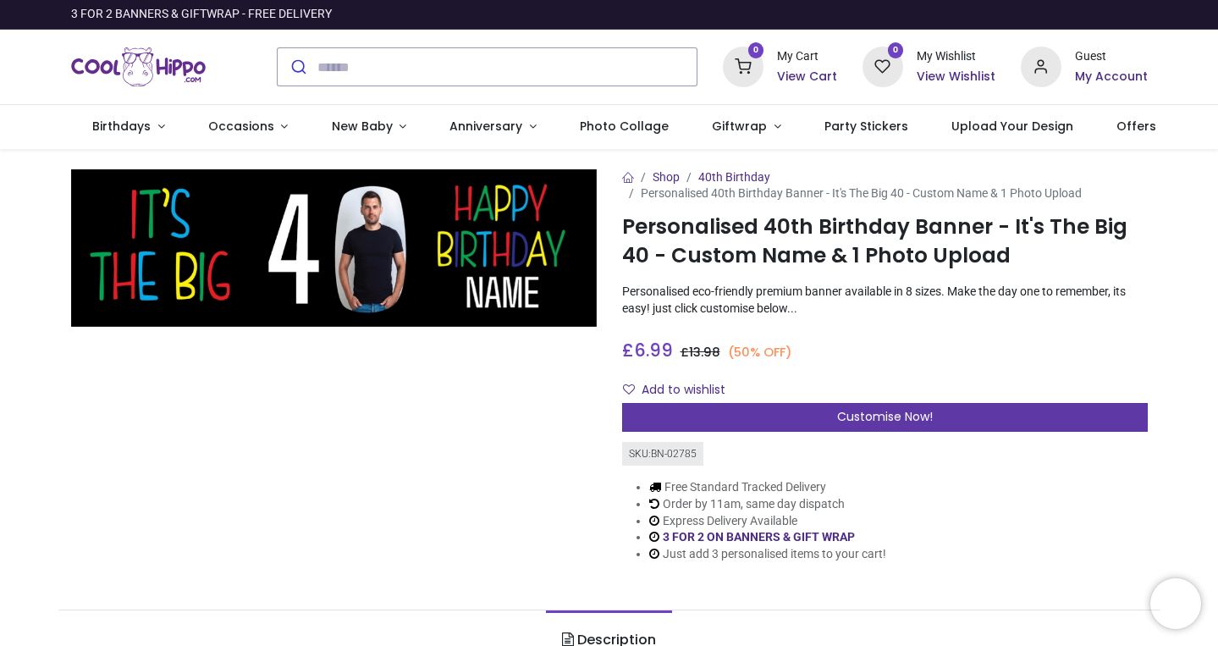
click at [978, 418] on div "Customise Now!" at bounding box center [885, 417] width 526 height 29
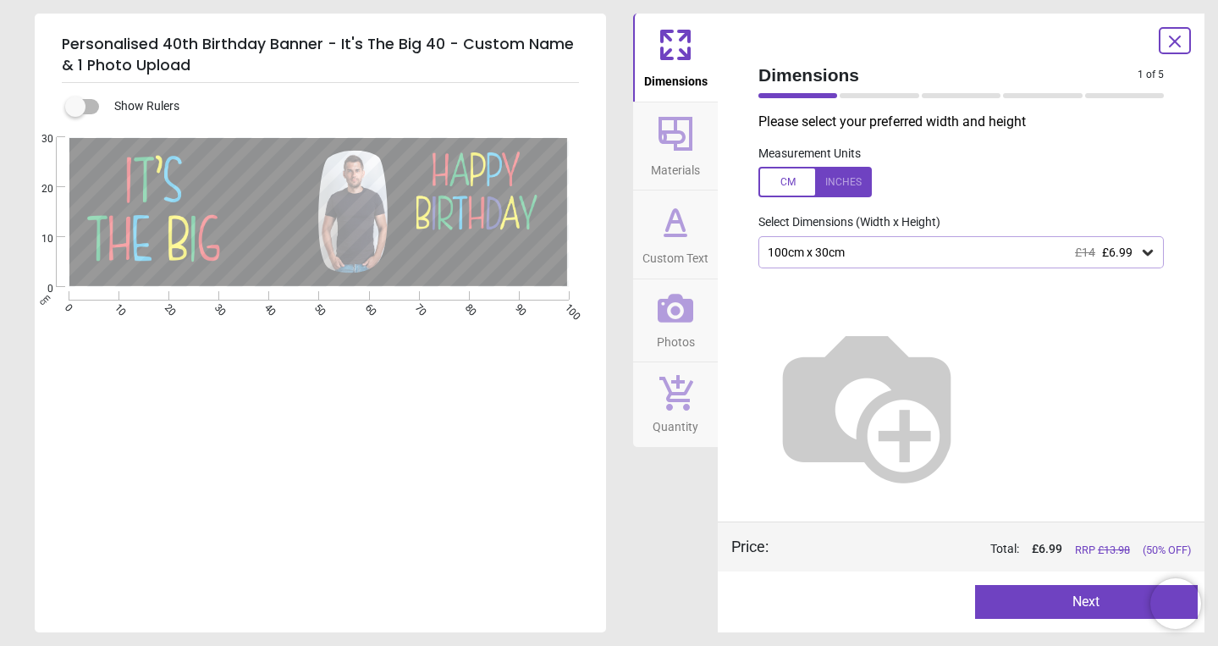
click at [1145, 251] on icon at bounding box center [1148, 253] width 10 height 6
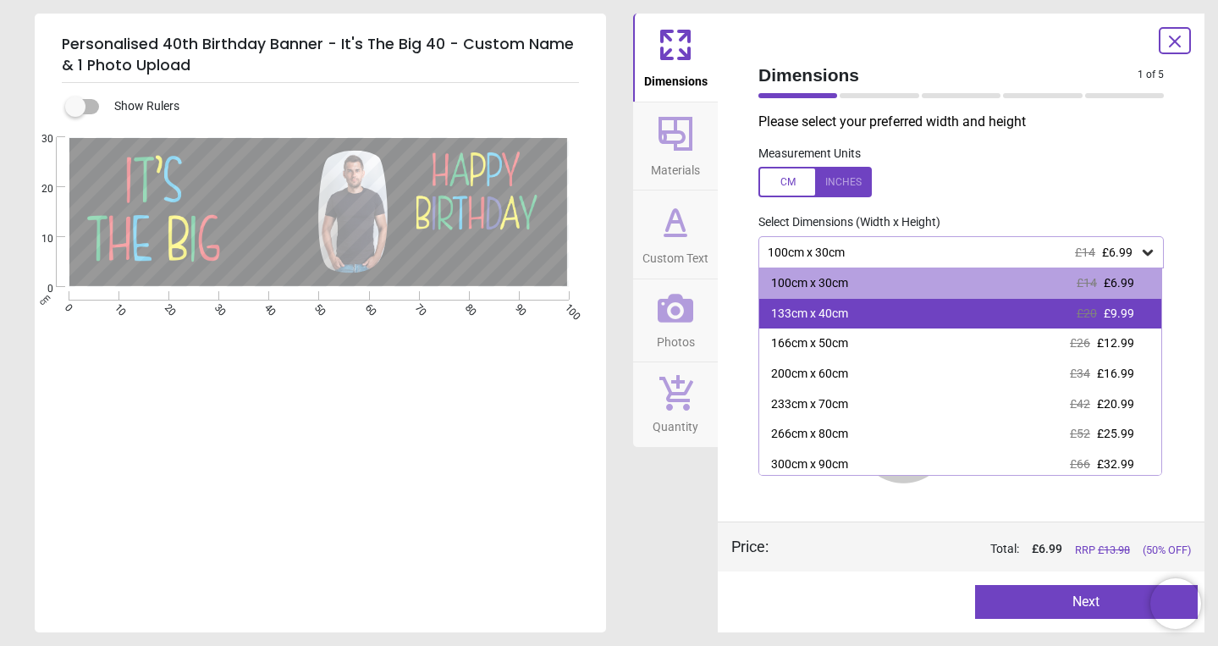
click at [1146, 310] on div "133cm x 40cm £20 £9.99" at bounding box center [960, 314] width 402 height 30
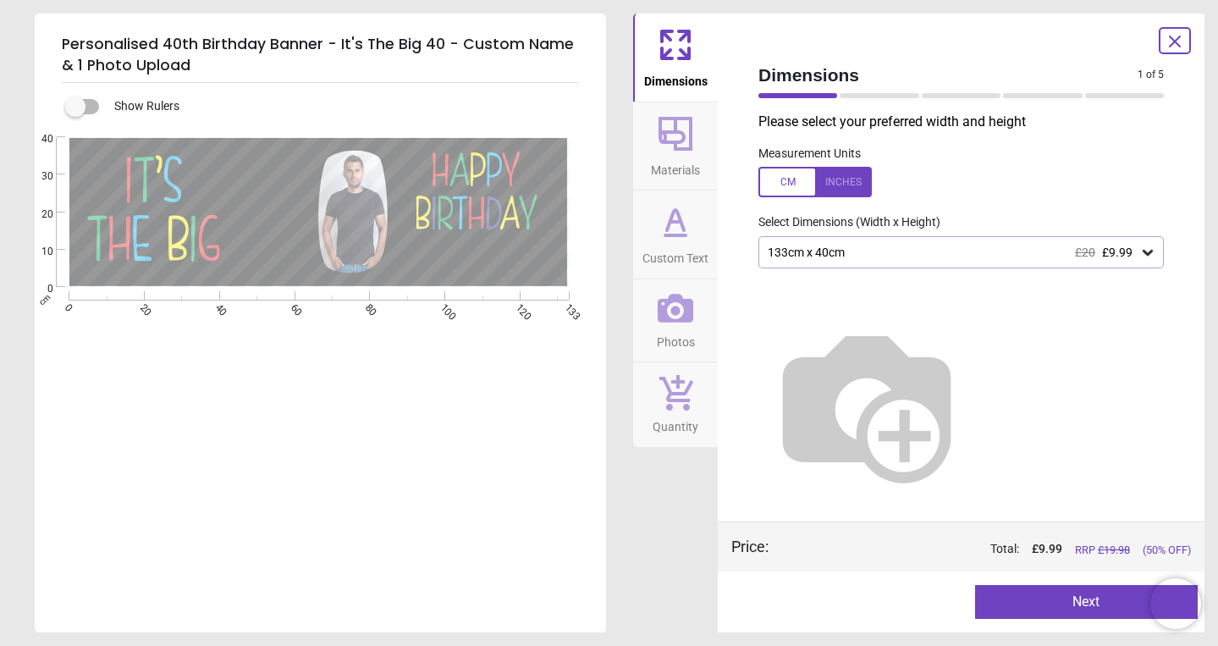
click at [686, 224] on icon at bounding box center [675, 221] width 41 height 41
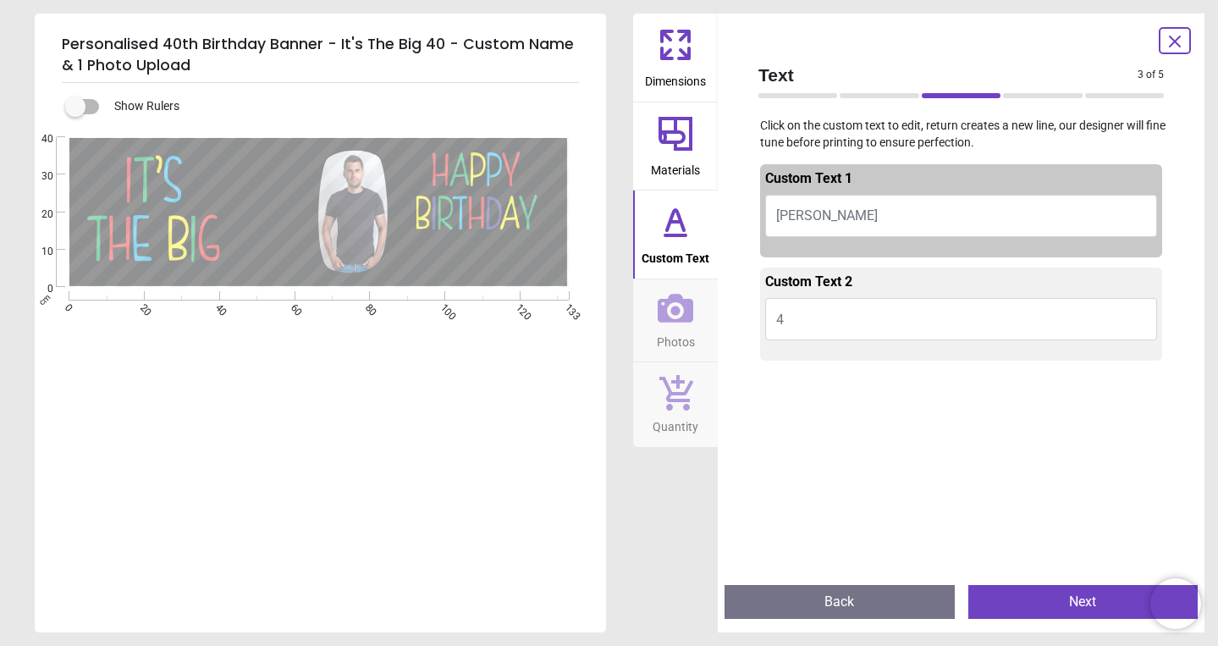
click at [856, 205] on button "DAVID" at bounding box center [961, 216] width 392 height 42
click at [841, 214] on button "DAVID" at bounding box center [961, 216] width 392 height 42
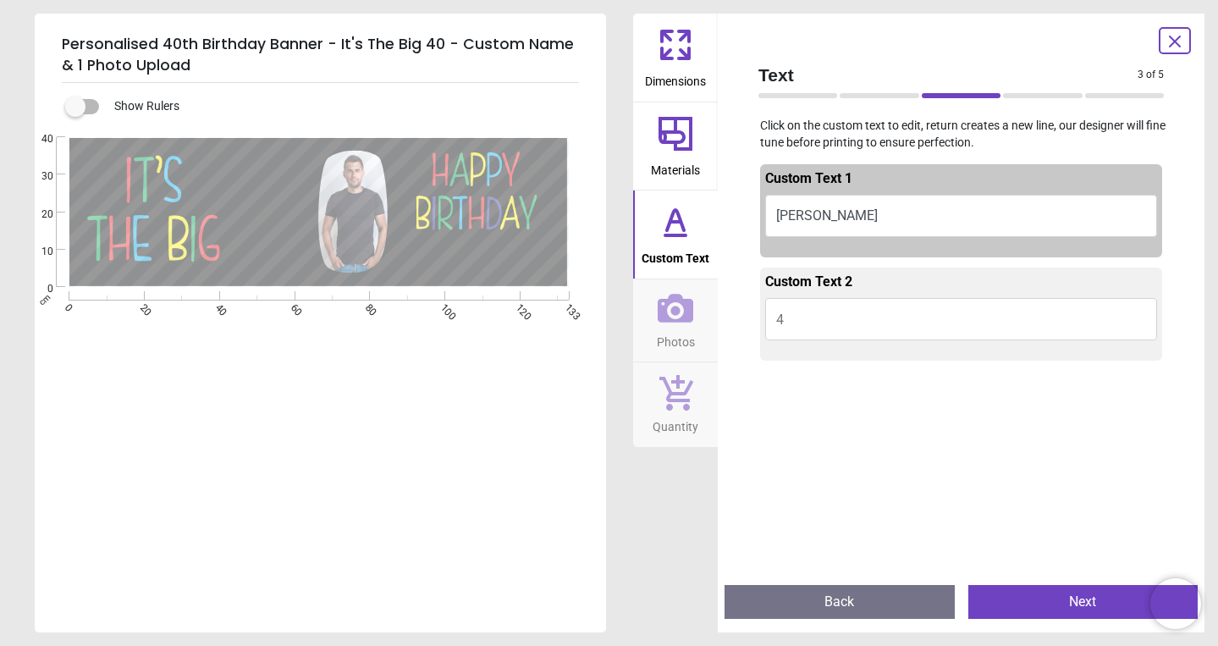
type textarea "******"
click at [700, 323] on button "Photos" at bounding box center [675, 320] width 85 height 83
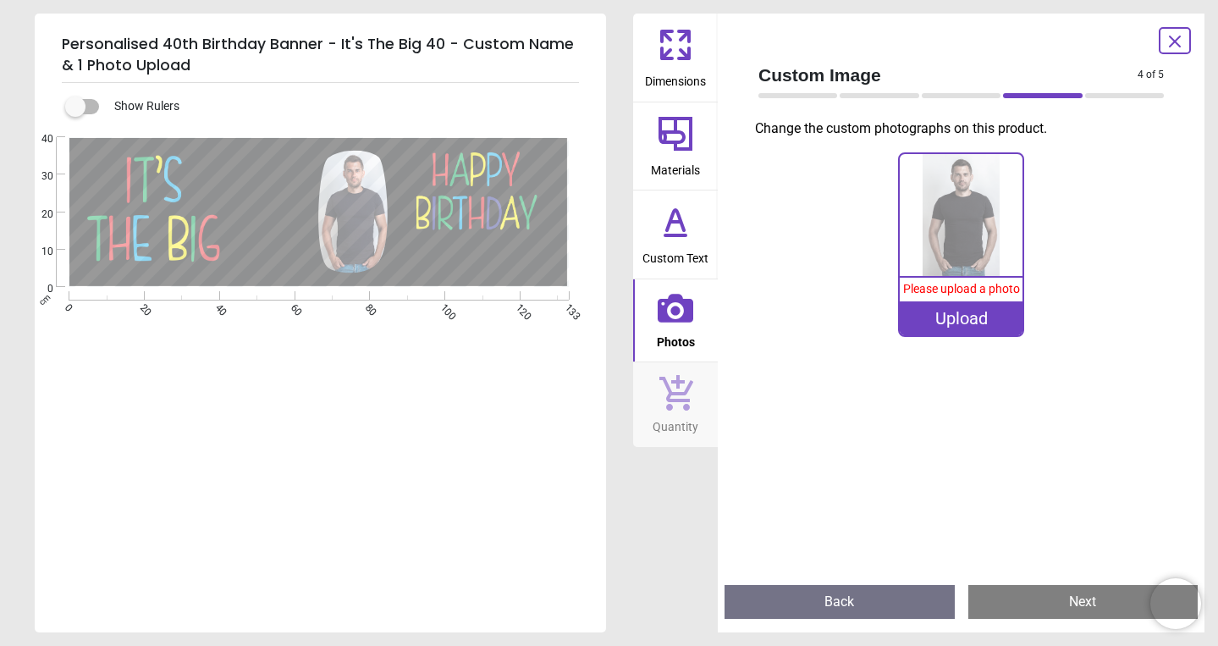
click at [957, 317] on div "Upload" at bounding box center [961, 318] width 122 height 34
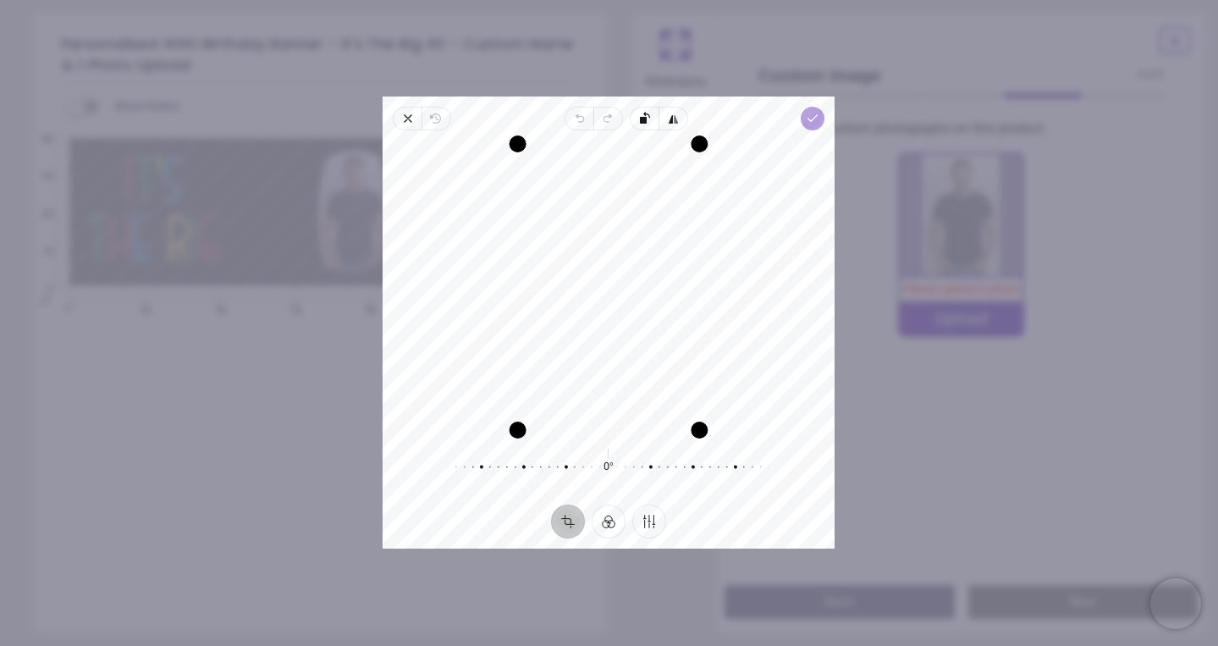
click at [817, 117] on polyline "button" at bounding box center [812, 118] width 9 height 6
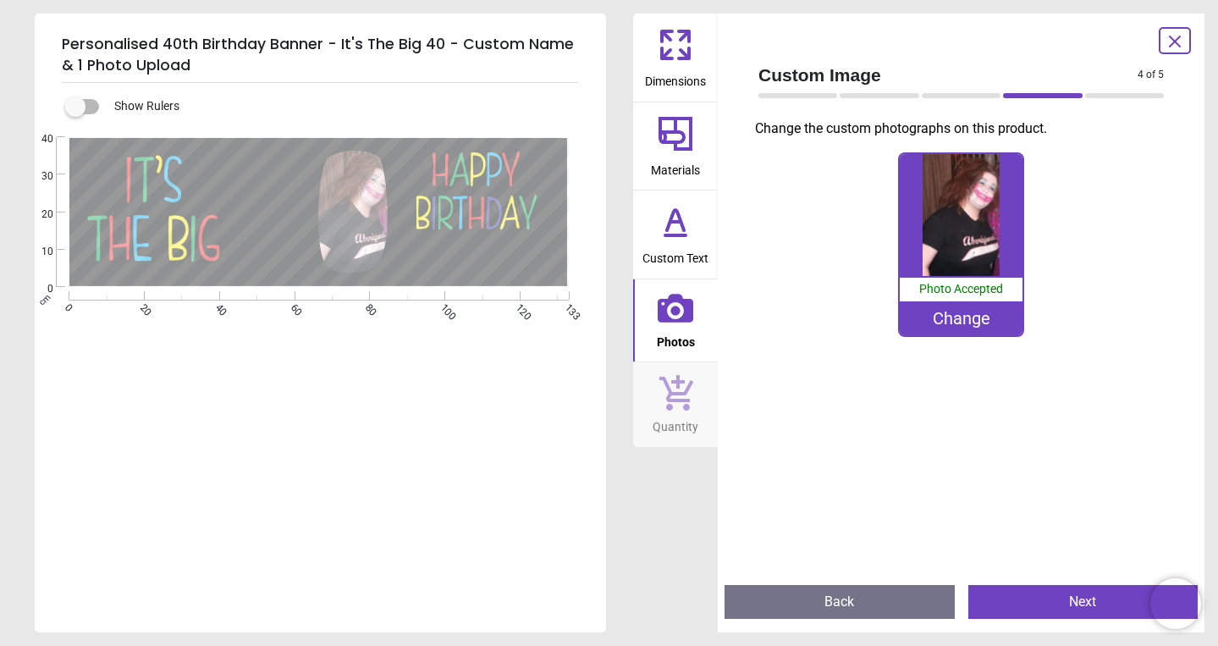
click at [865, 598] on button "Back" at bounding box center [839, 602] width 230 height 34
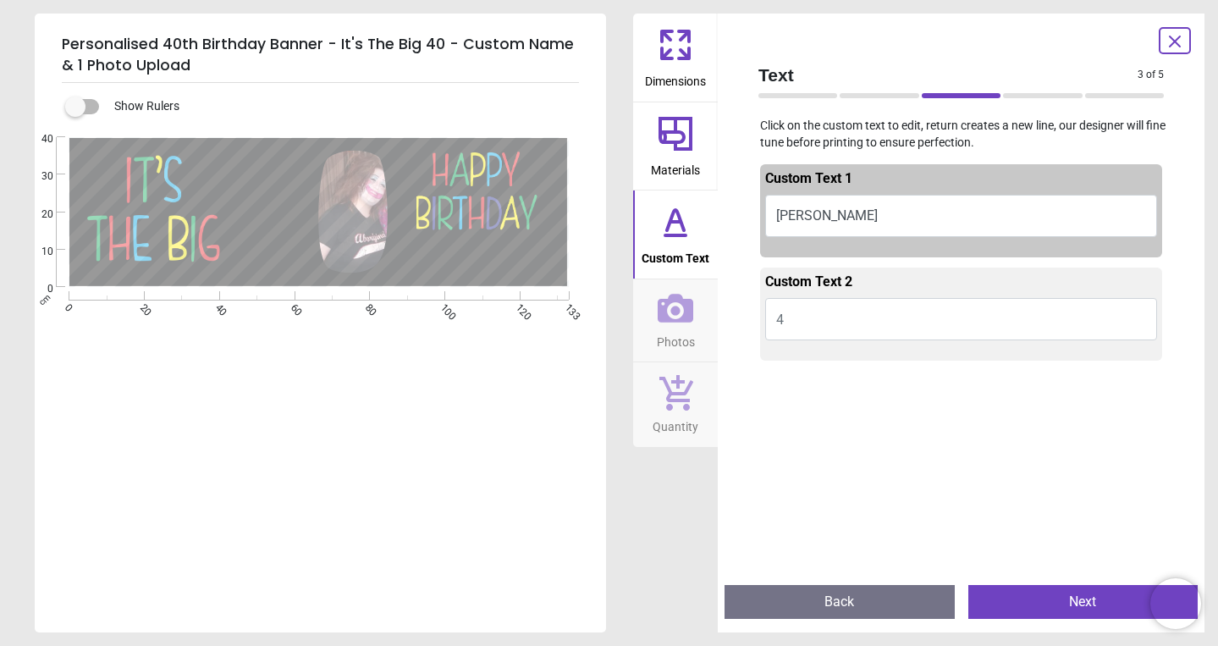
click at [865, 598] on button "Back" at bounding box center [839, 602] width 230 height 34
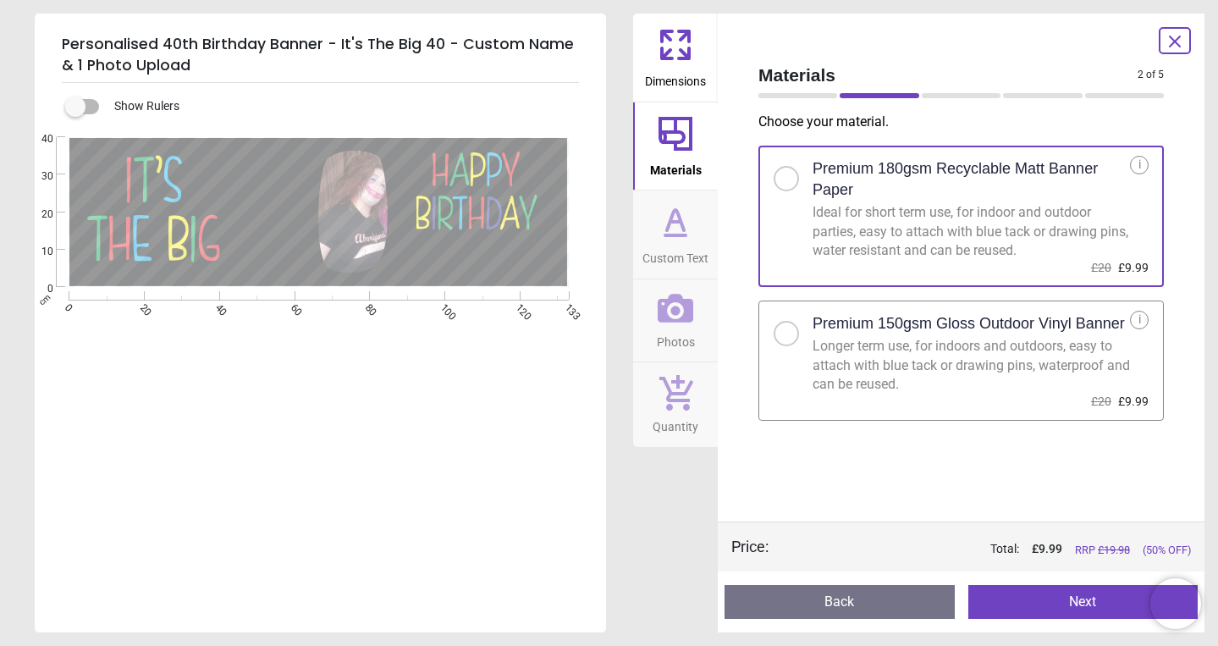
click at [865, 598] on button "Back" at bounding box center [839, 602] width 230 height 34
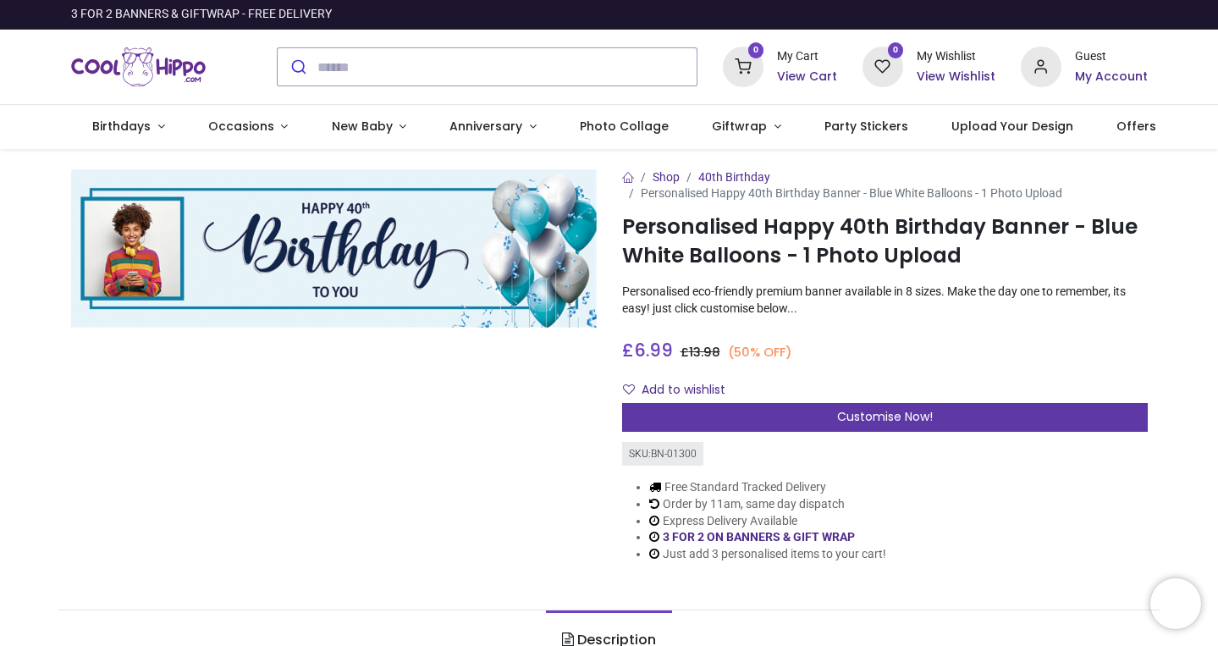
click at [874, 416] on span "Customise Now!" at bounding box center [885, 416] width 96 height 17
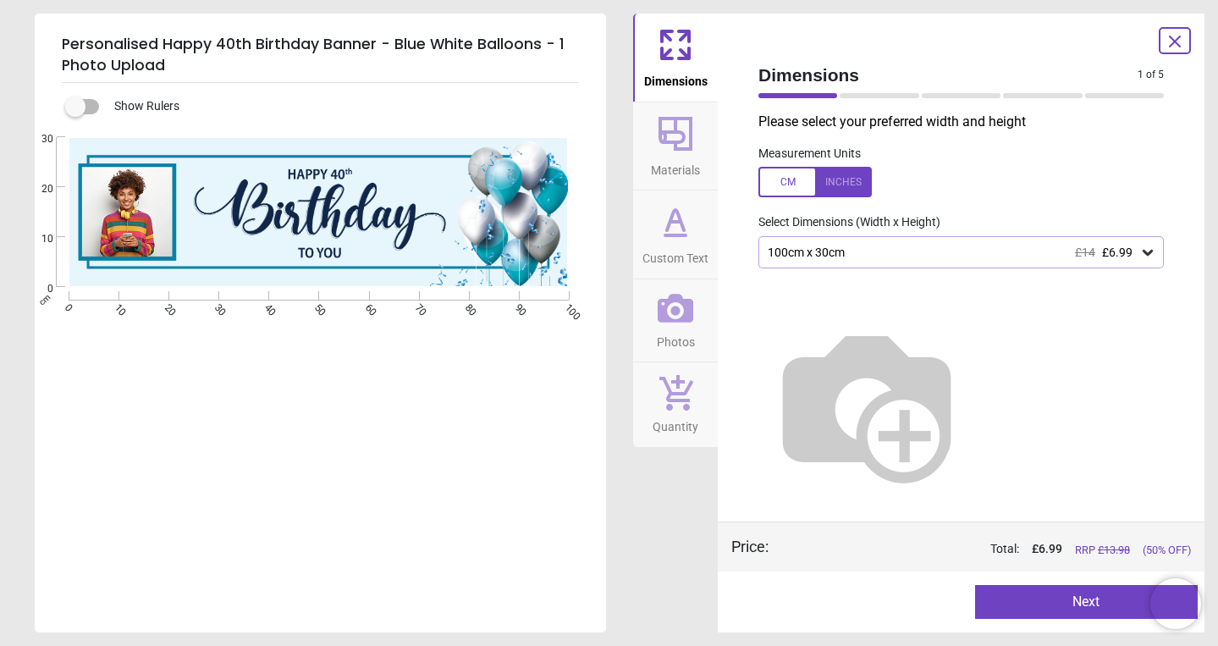
click at [680, 139] on icon at bounding box center [675, 133] width 41 height 41
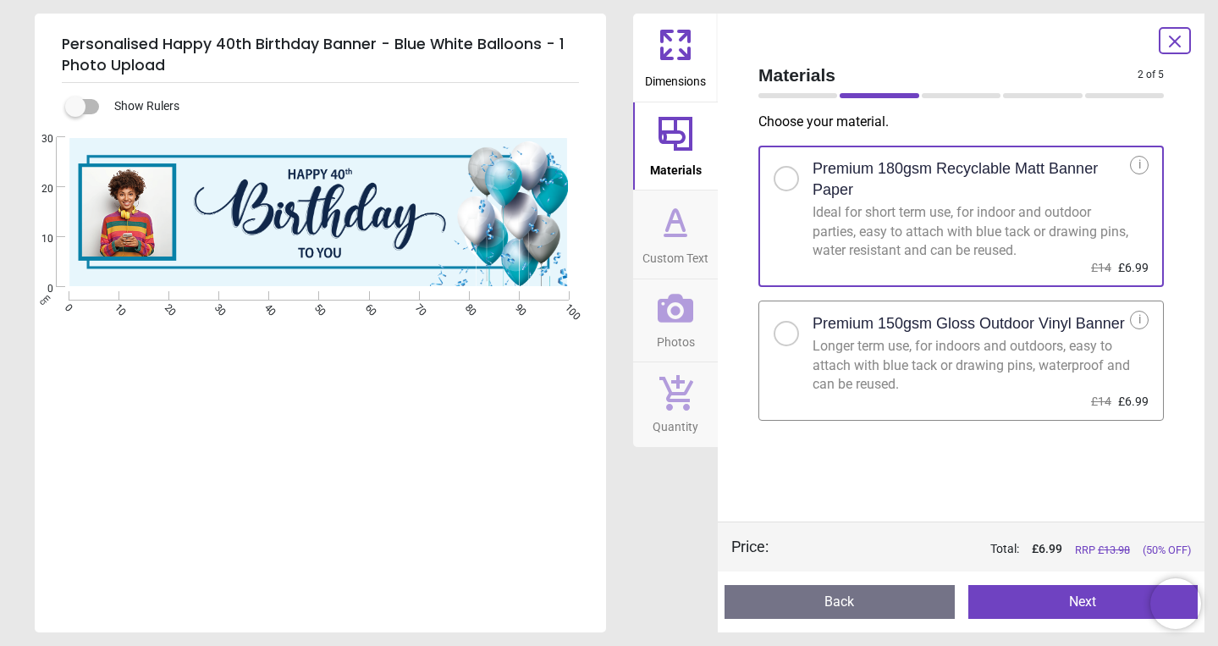
click at [785, 329] on div at bounding box center [786, 333] width 10 height 10
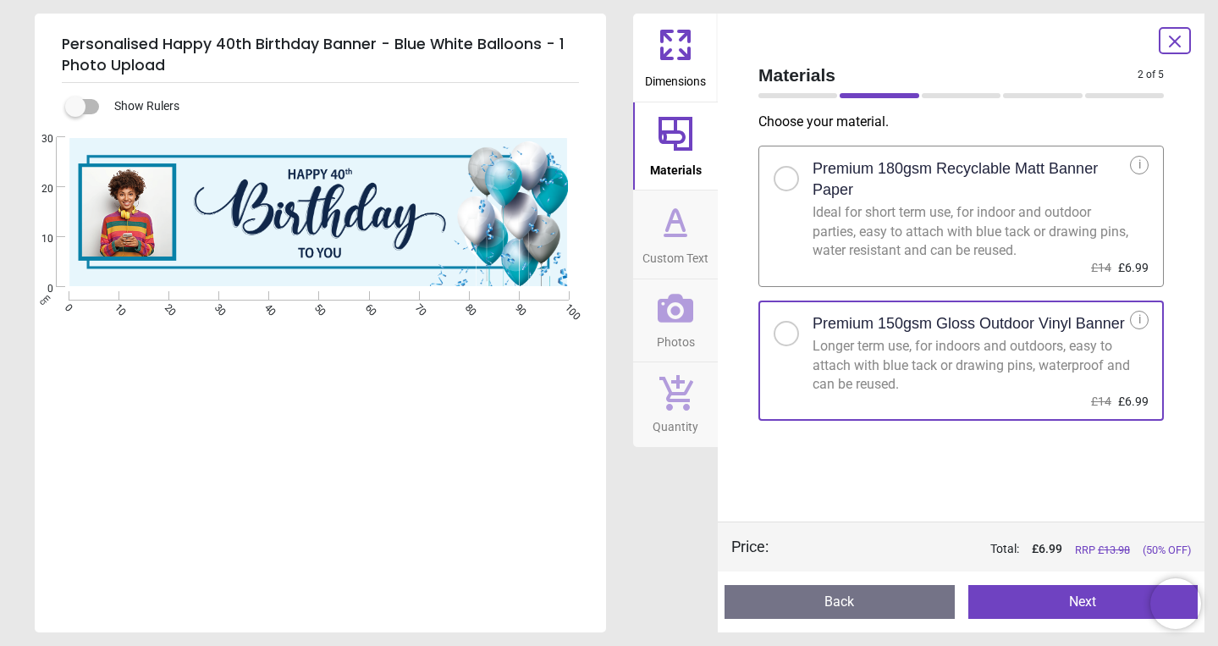
click at [676, 58] on icon at bounding box center [675, 45] width 41 height 41
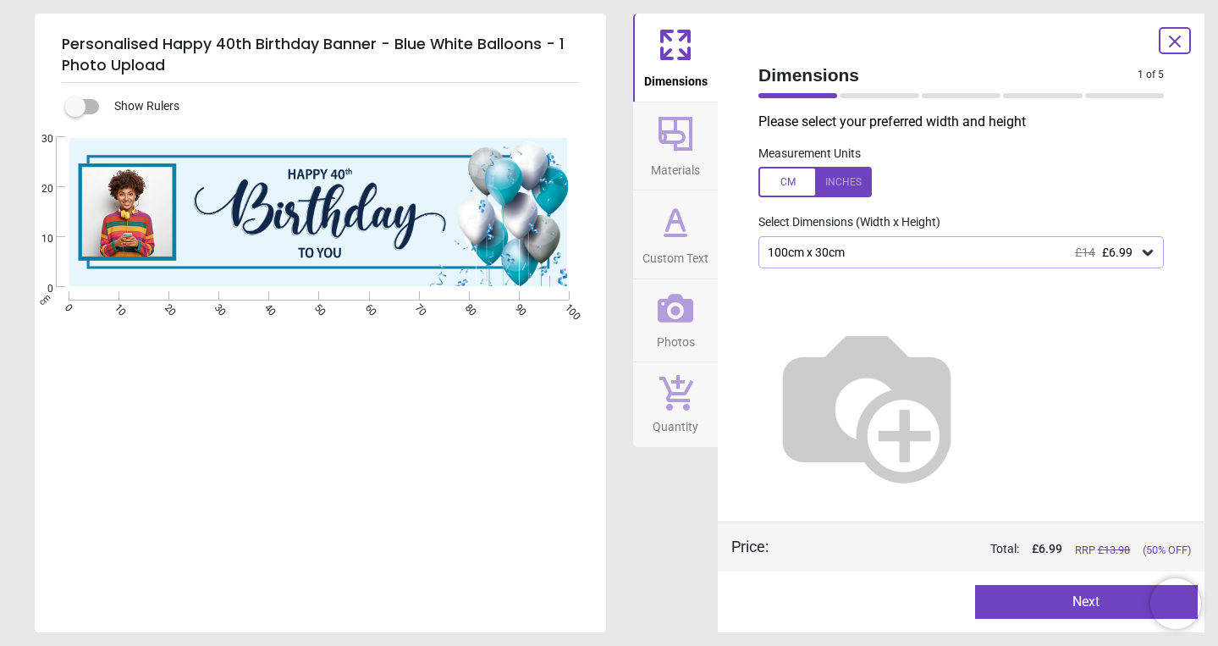
click at [875, 260] on div "100cm x 30cm £14 £6.99" at bounding box center [960, 252] width 405 height 32
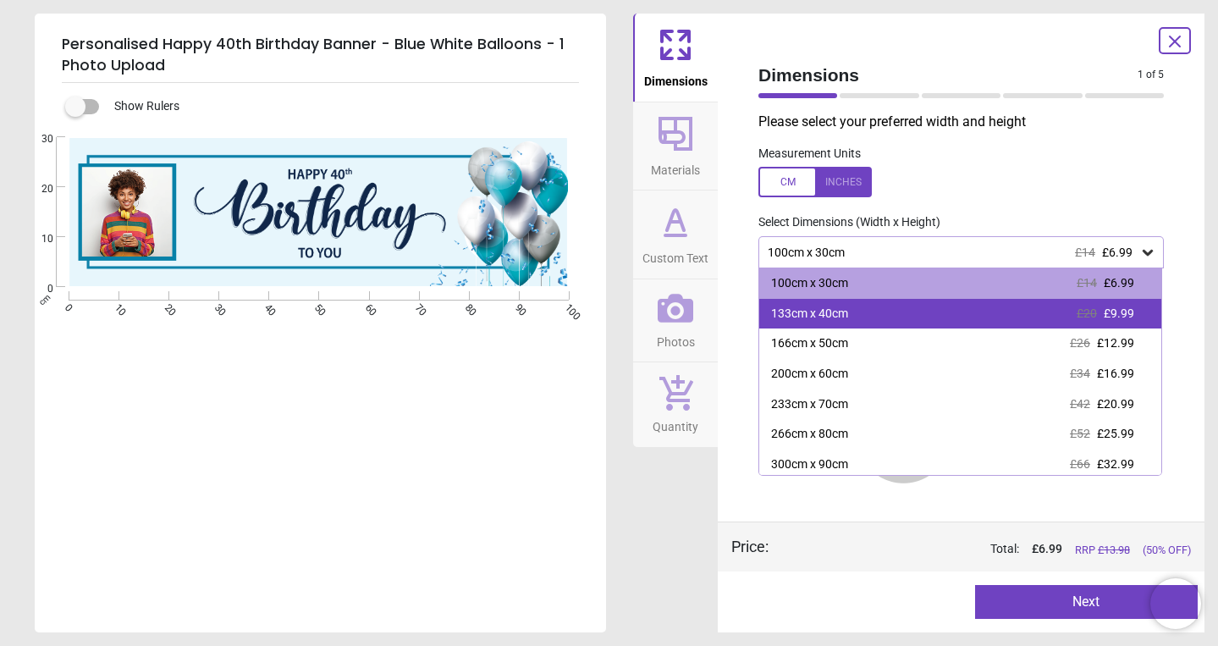
click at [889, 322] on div "133cm x 40cm £20 £9.99" at bounding box center [960, 314] width 402 height 30
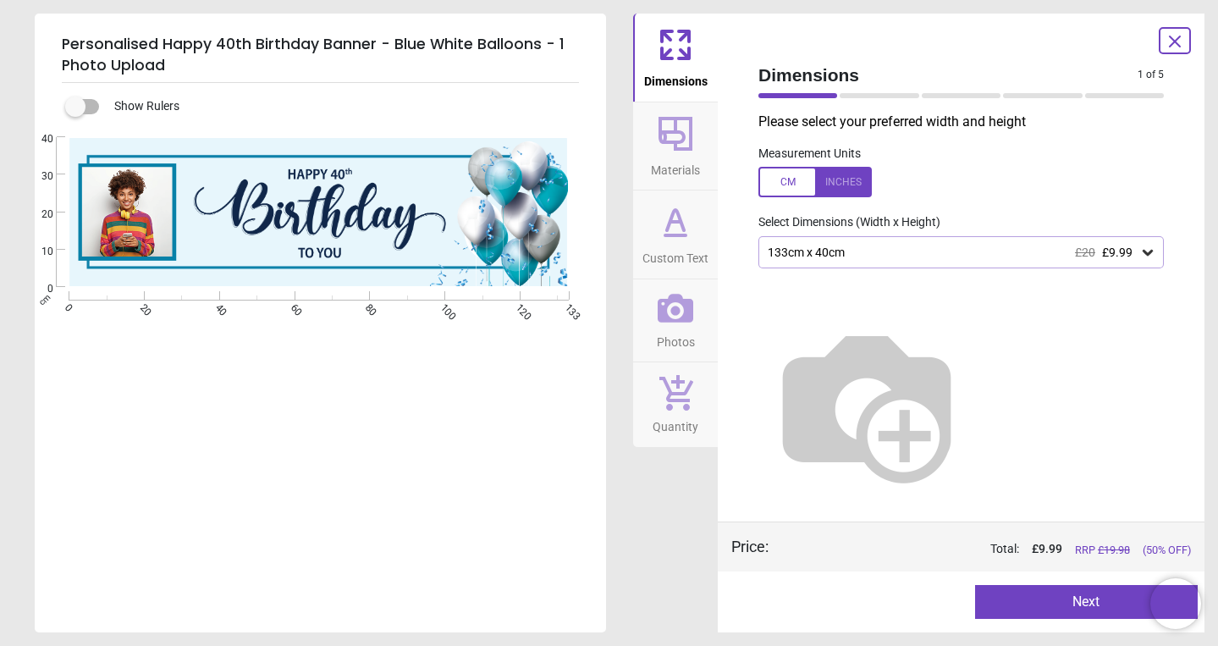
click at [683, 166] on span "Materials" at bounding box center [675, 166] width 49 height 25
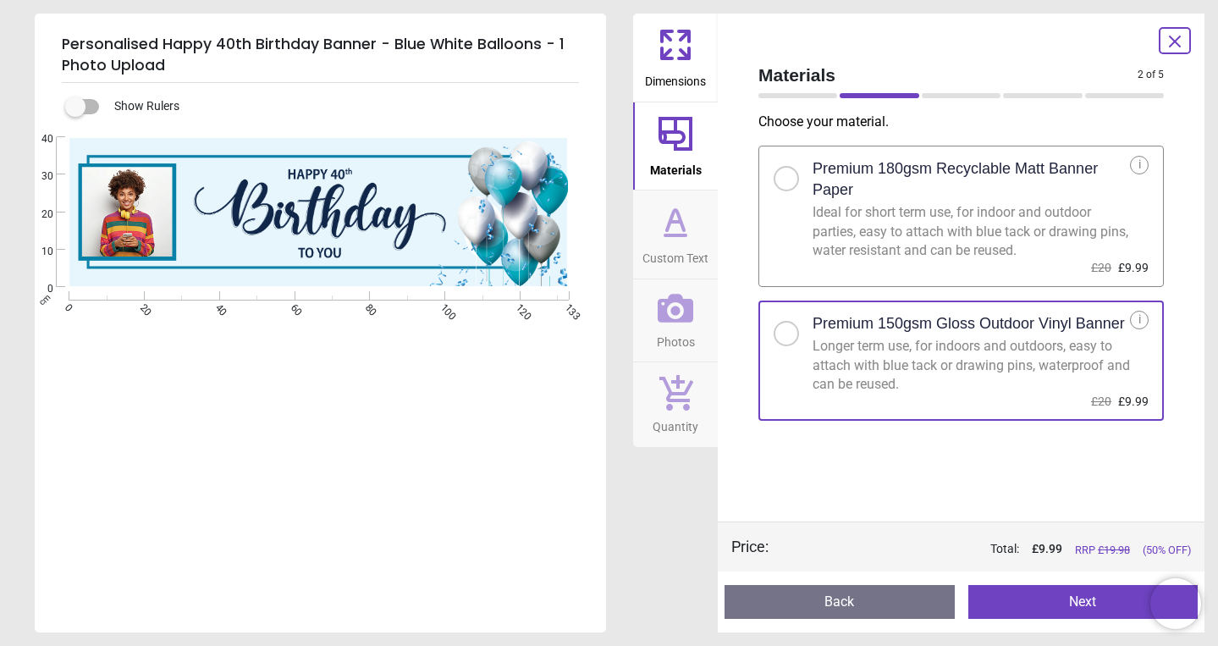
click at [681, 224] on icon at bounding box center [675, 220] width 17 height 20
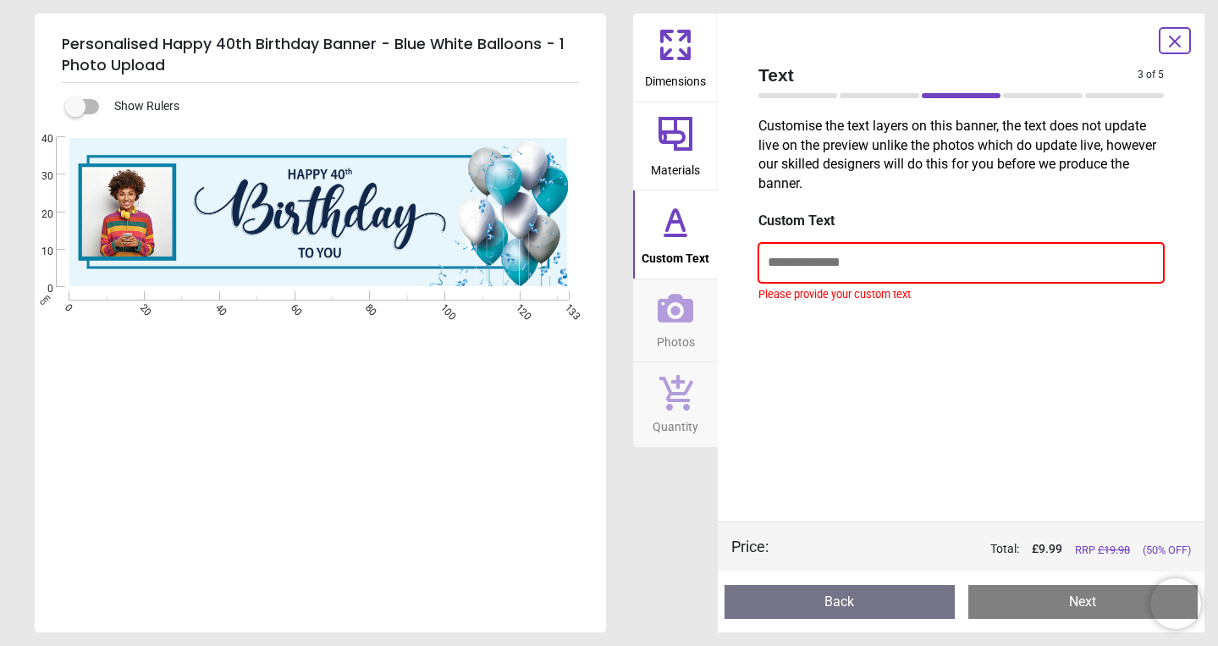
click at [806, 263] on input "text" at bounding box center [960, 262] width 405 height 39
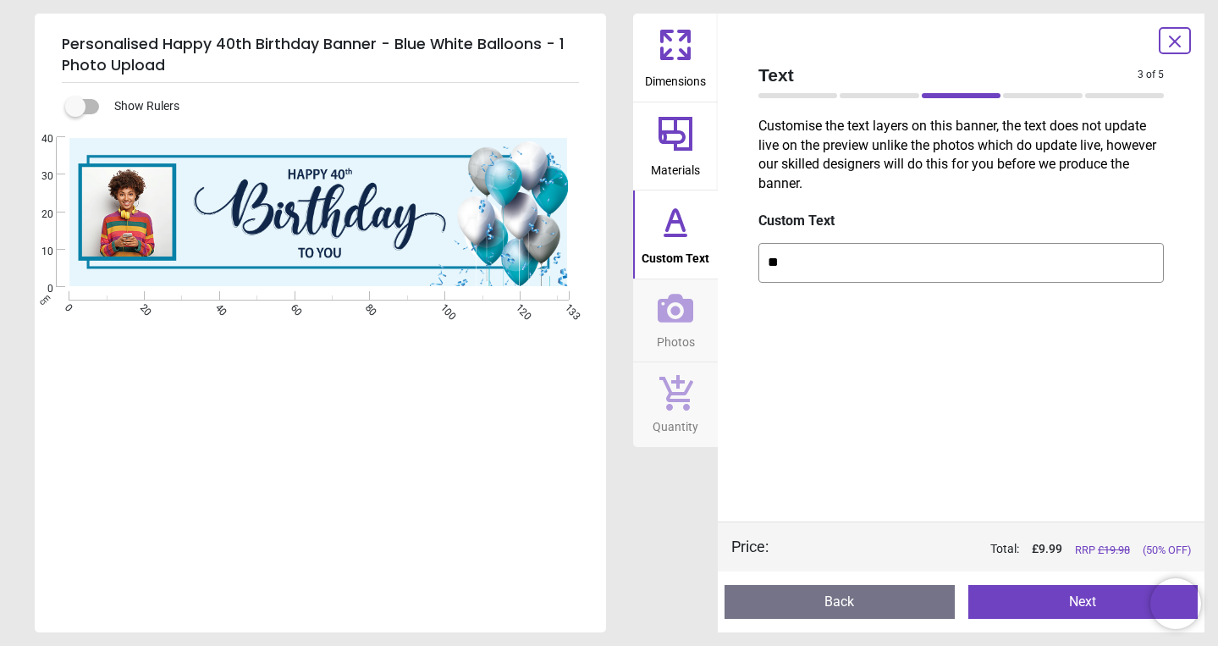
type input "*"
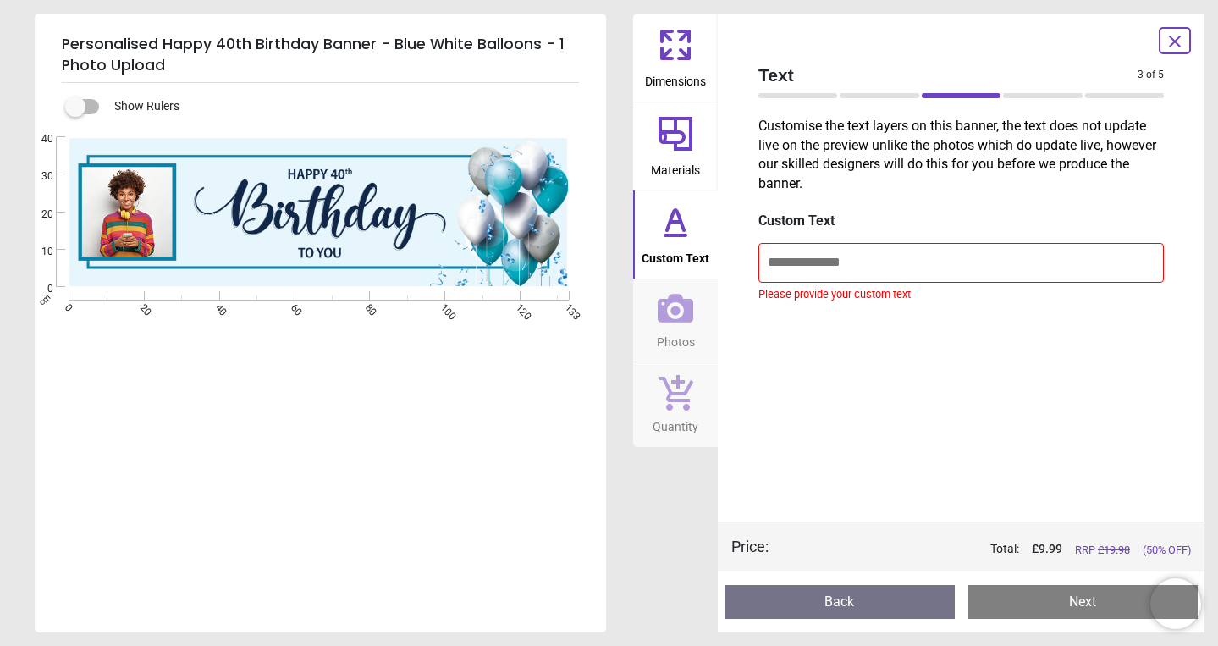
click at [651, 320] on button "Photos" at bounding box center [675, 320] width 85 height 83
click at [686, 313] on icon at bounding box center [676, 308] width 36 height 29
click at [680, 235] on icon at bounding box center [675, 235] width 20 height 0
click at [906, 260] on input "text" at bounding box center [960, 262] width 405 height 39
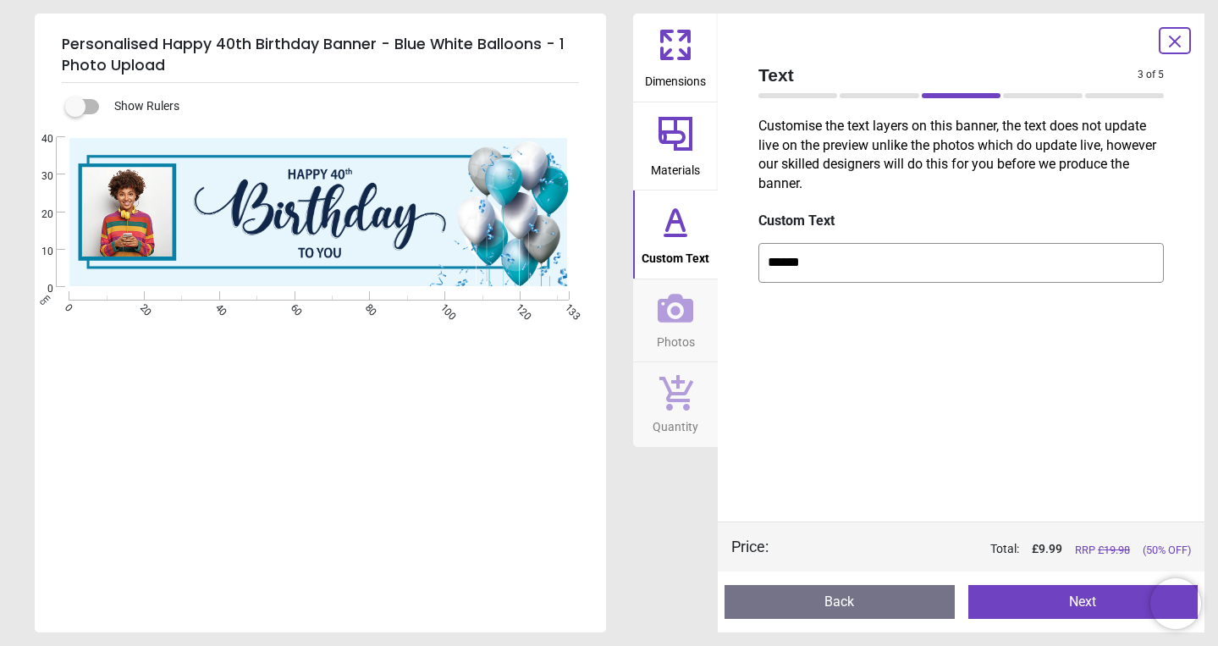
type input "******"
click at [1044, 598] on button "Next" at bounding box center [1083, 602] width 230 height 34
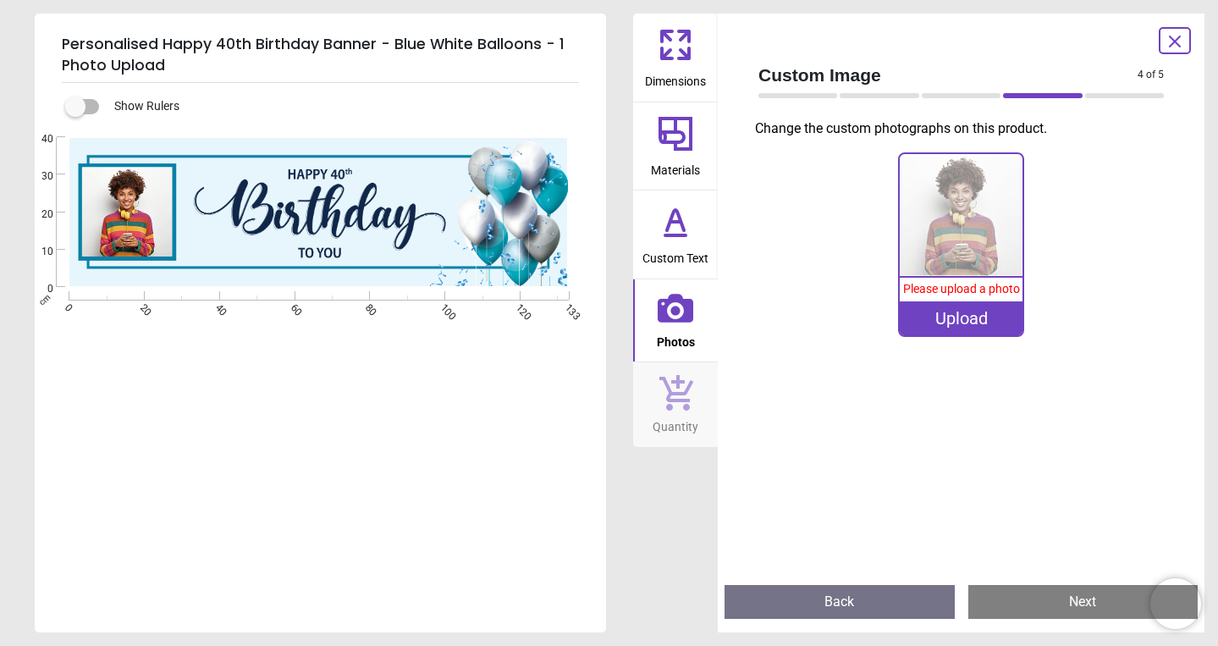
click at [956, 272] on img at bounding box center [961, 215] width 122 height 122
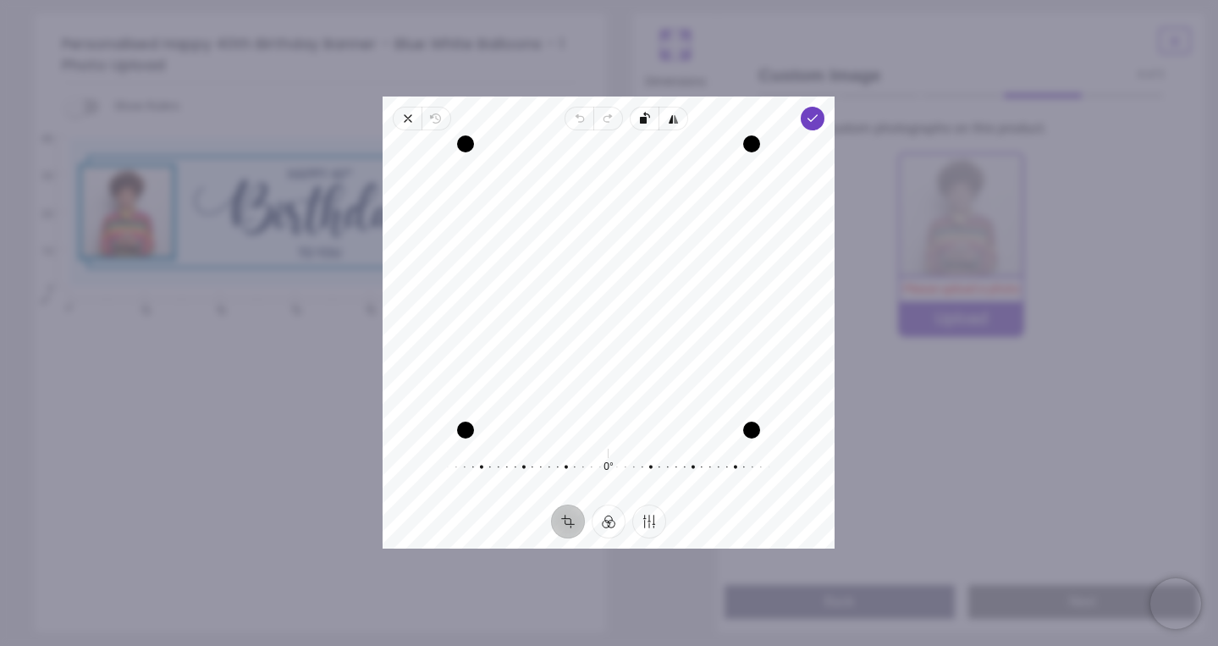
drag, startPoint x: 651, startPoint y: 333, endPoint x: 650, endPoint y: 416, distance: 83.8
click at [650, 416] on div "Recenter" at bounding box center [608, 287] width 425 height 286
click at [813, 124] on icon "button" at bounding box center [814, 119] width 14 height 14
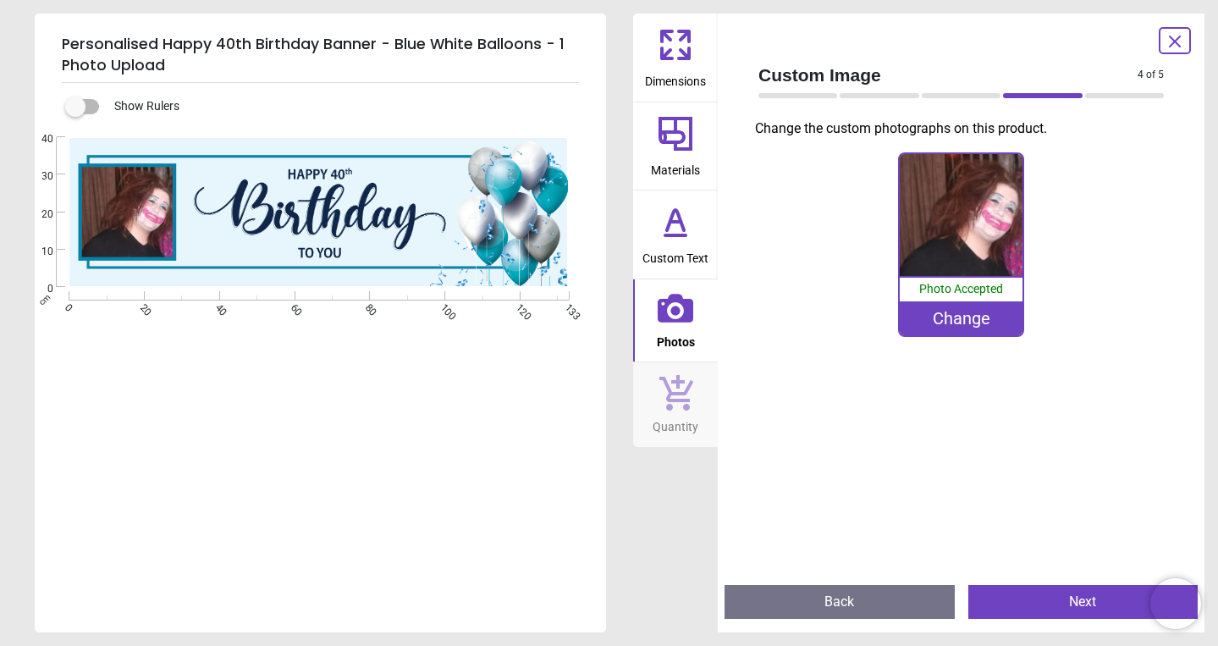
click at [701, 414] on button "Quantity" at bounding box center [675, 404] width 85 height 85
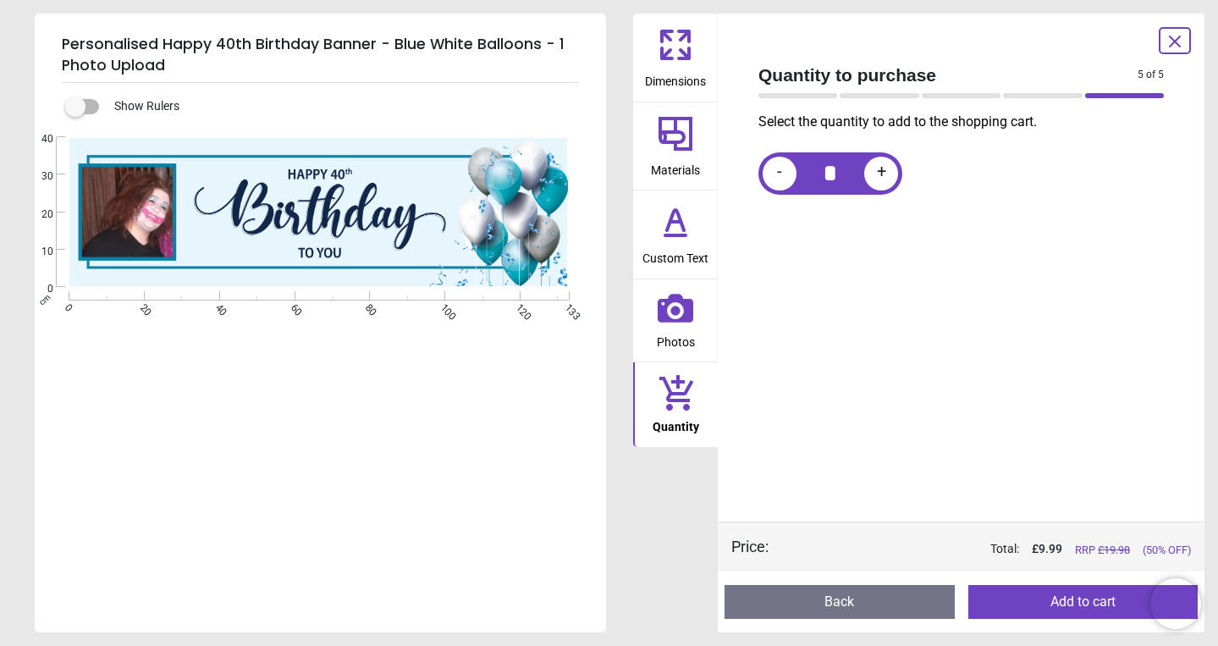
click at [1034, 599] on button "Add to cart" at bounding box center [1083, 602] width 230 height 34
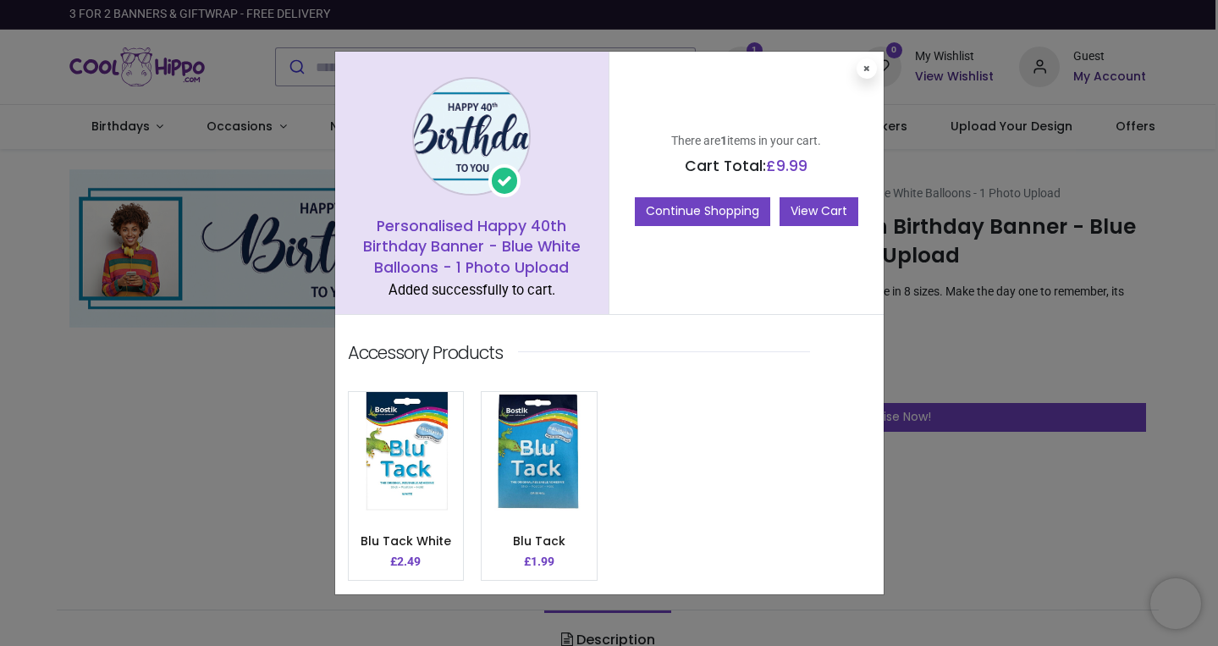
click at [812, 210] on link "View Cart" at bounding box center [819, 211] width 79 height 29
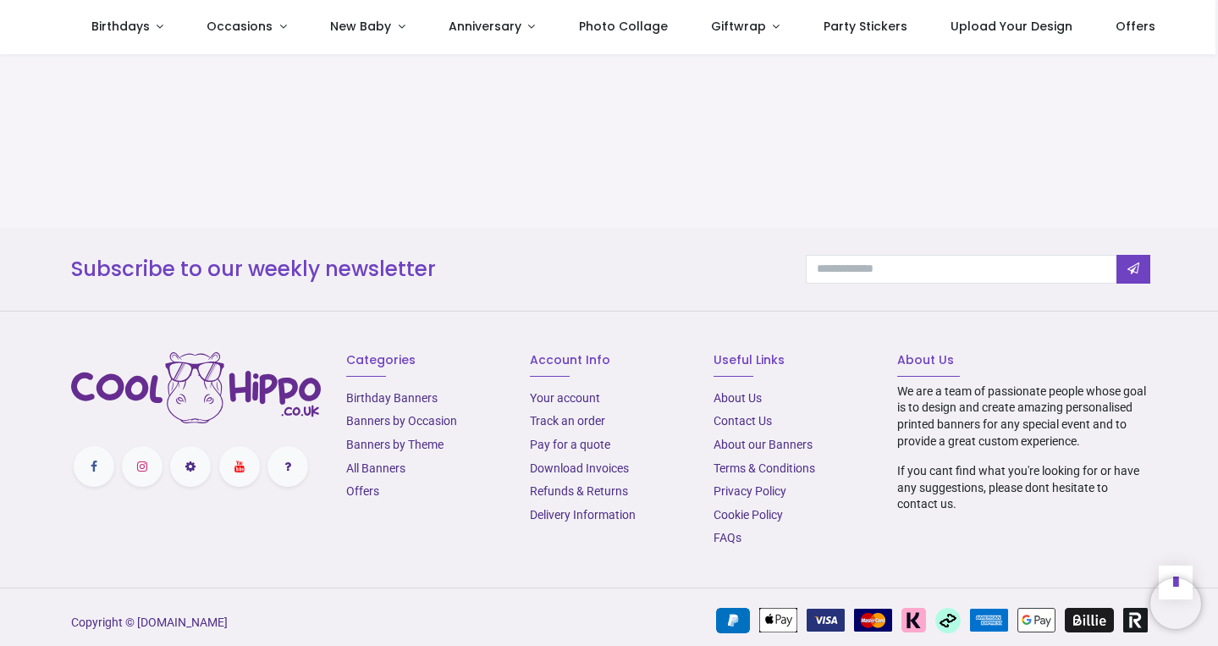
scroll to position [725, 0]
click at [730, 532] on link "FAQs" at bounding box center [727, 539] width 28 height 14
click at [588, 509] on link "Delivery Information" at bounding box center [583, 516] width 106 height 14
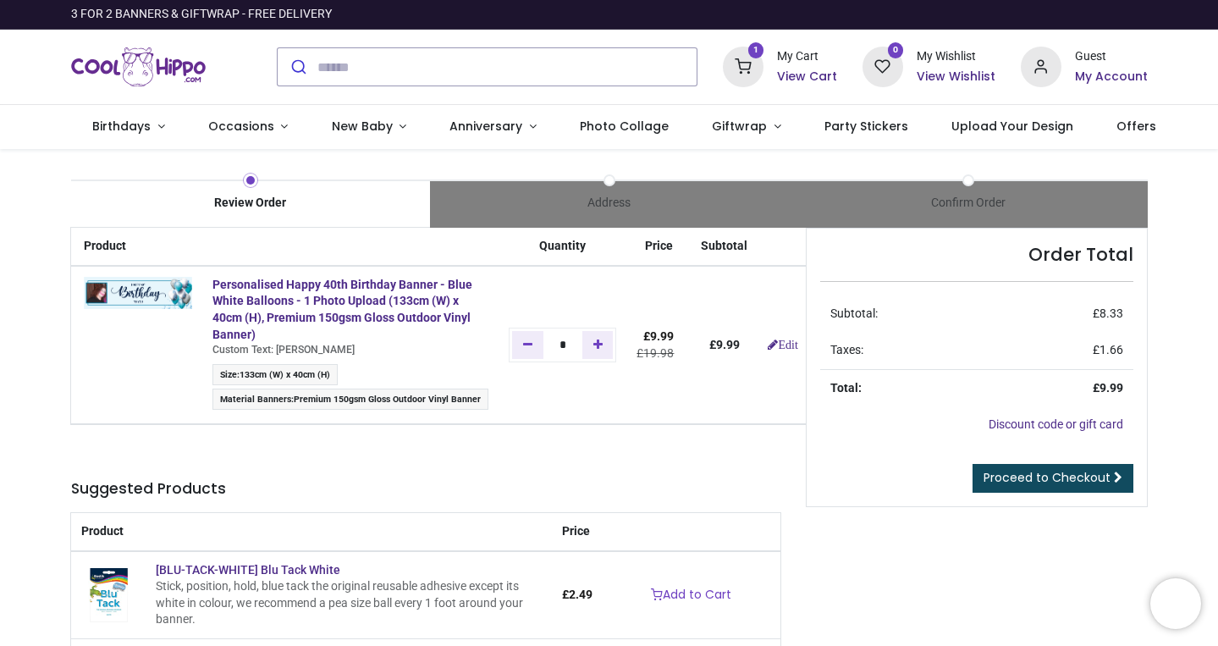
scroll to position [0, 0]
click at [1085, 470] on span "Proceed to Checkout" at bounding box center [1046, 477] width 127 height 17
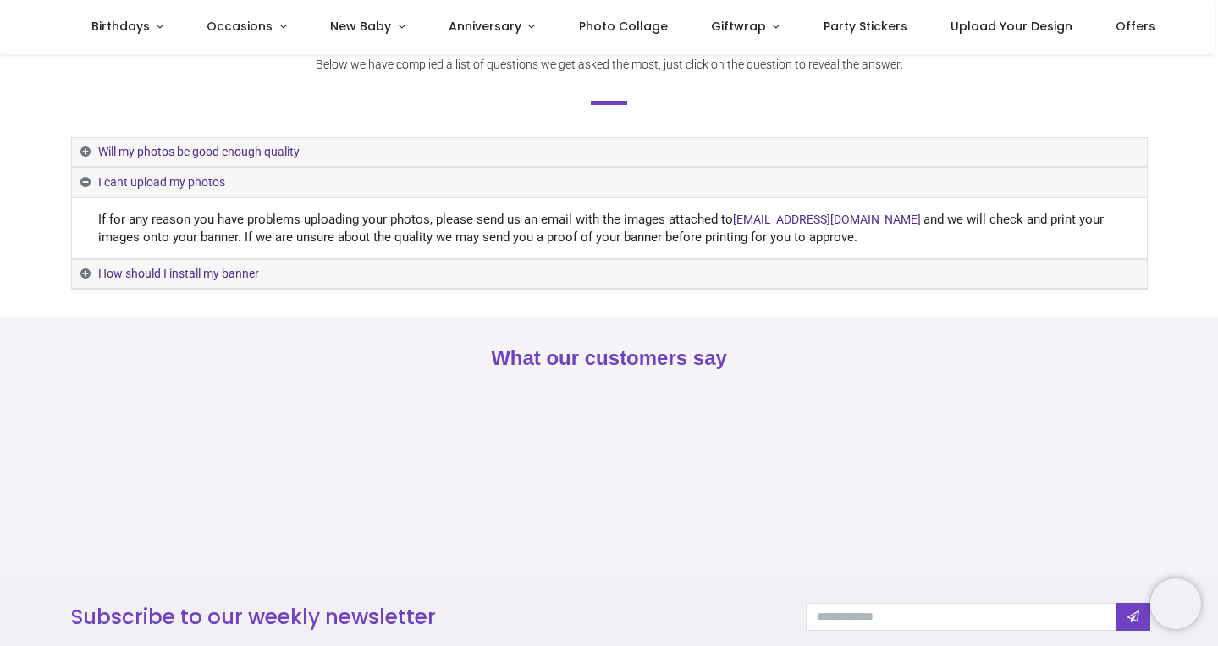
scroll to position [40, 0]
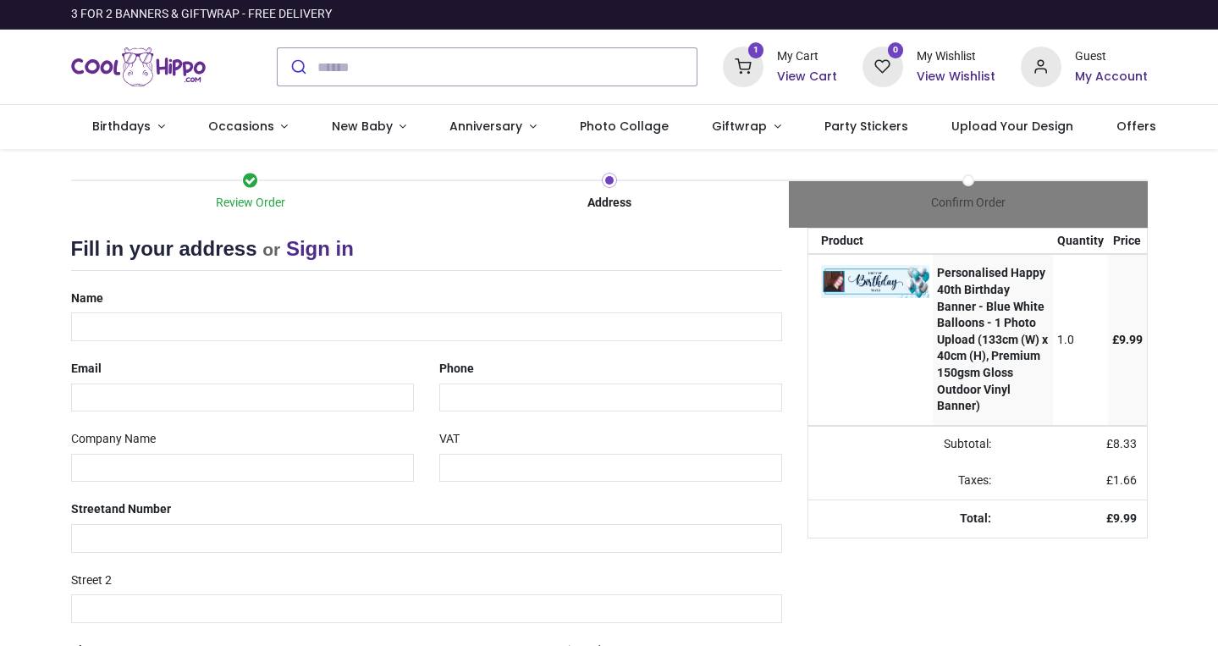
select select "***"
type input "**********"
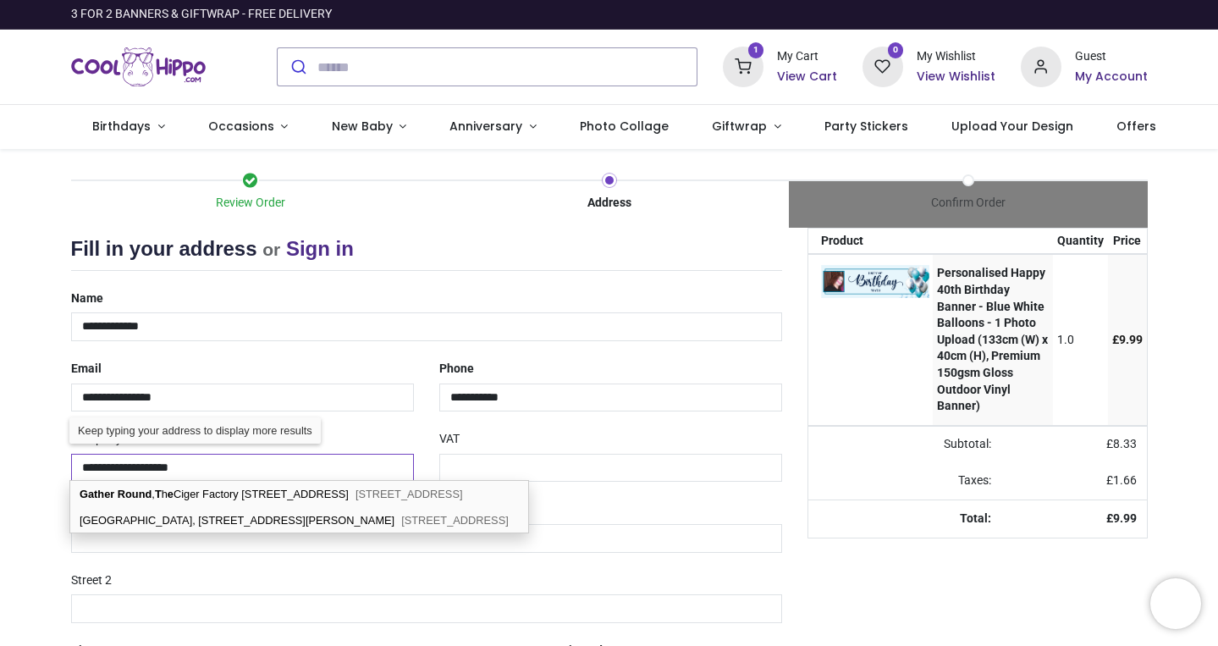
type input "**********"
click at [52, 458] on div "Review Order Address Confirm Order Your order: £ 9.99 Product Price 0" at bounding box center [609, 504] width 1218 height 711
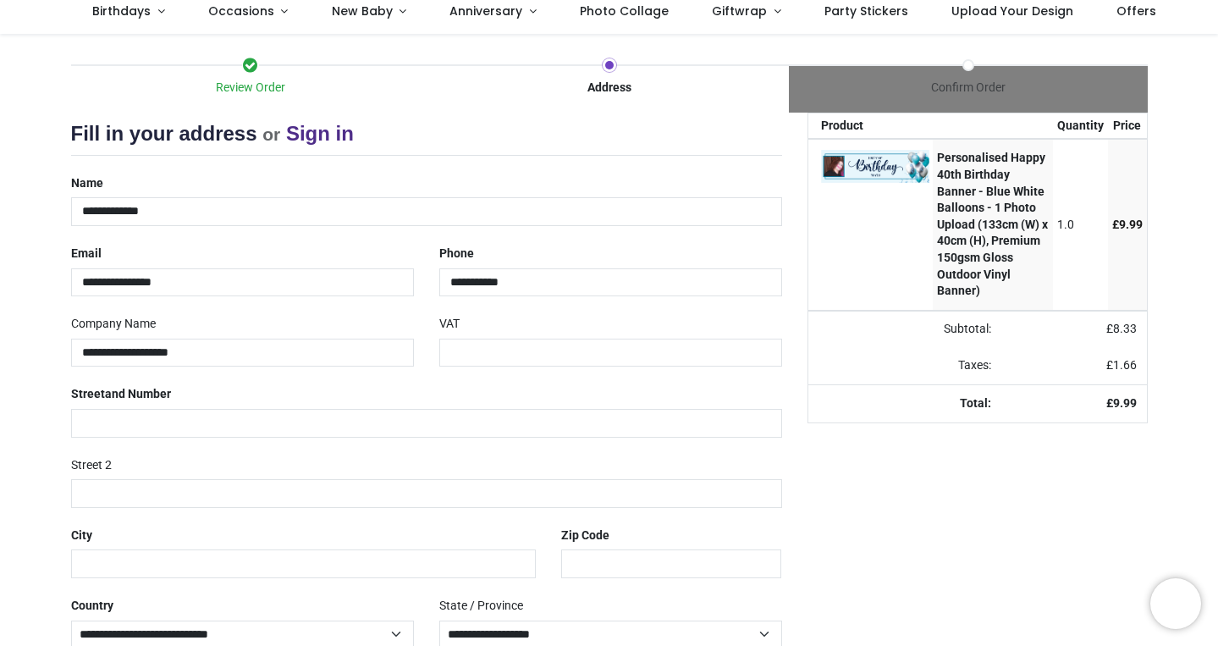
scroll to position [123, 0]
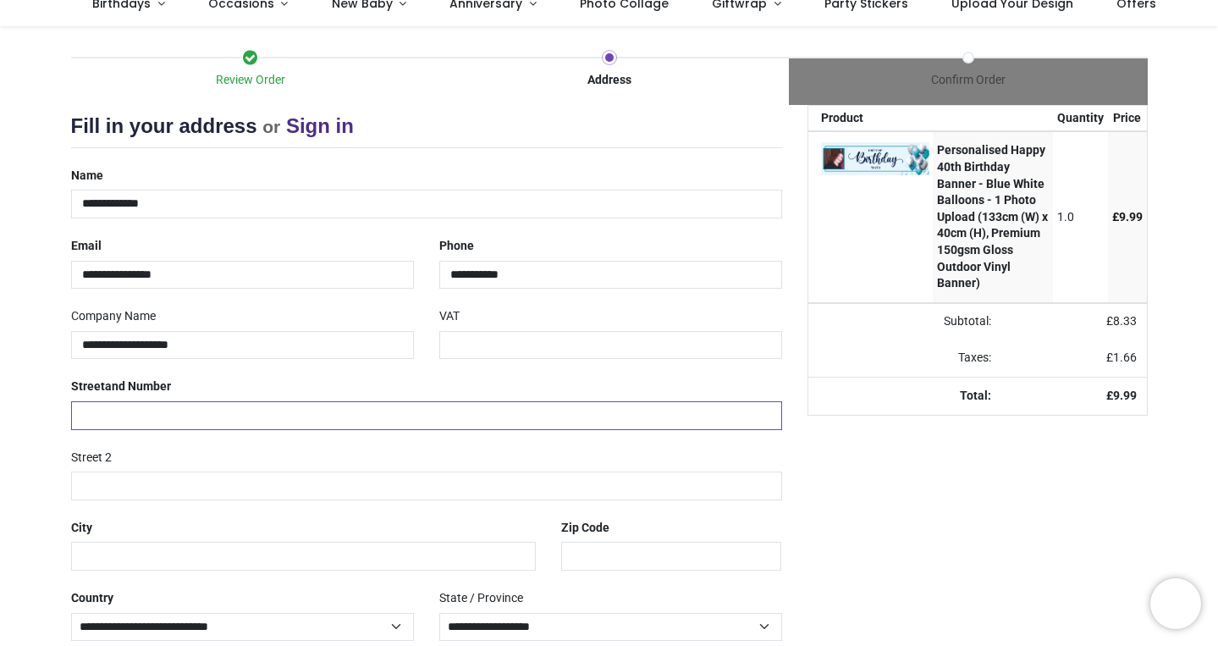
type input "**********"
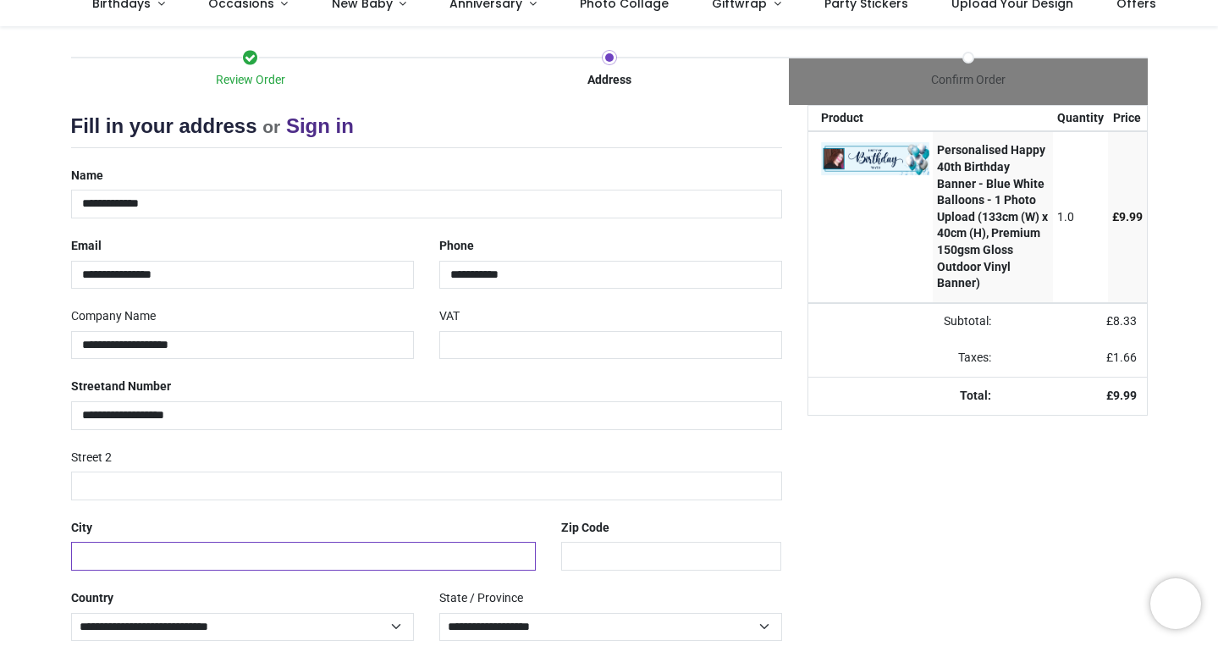
type input "******"
type input "*******"
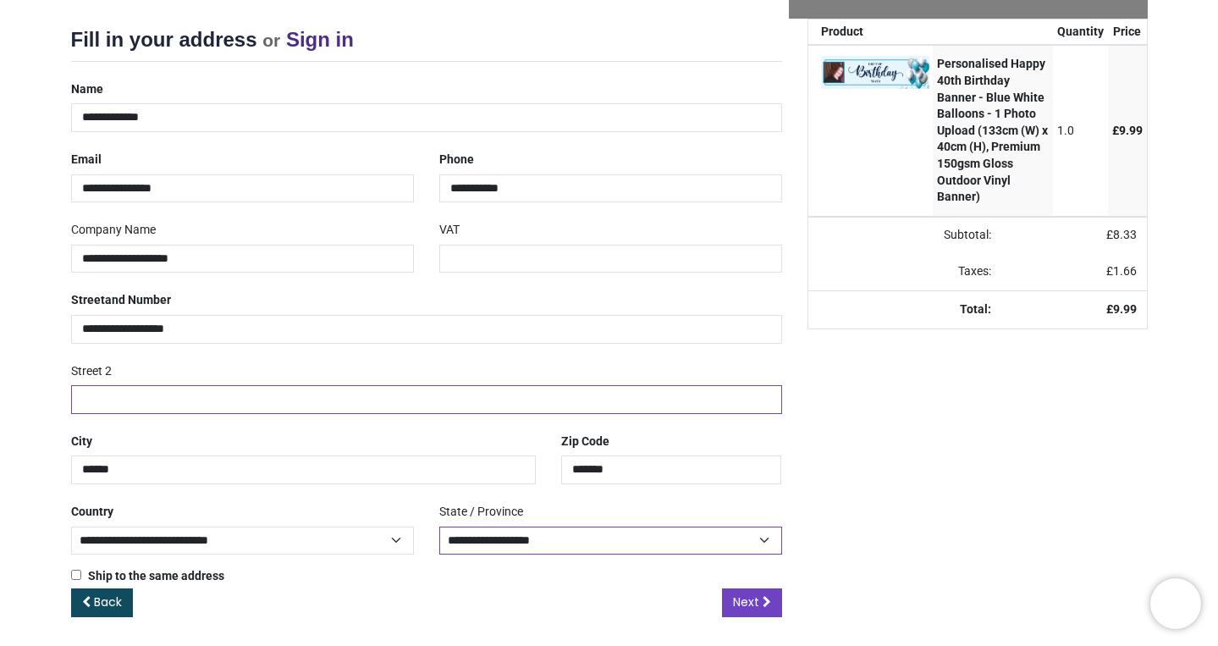
scroll to position [208, 0]
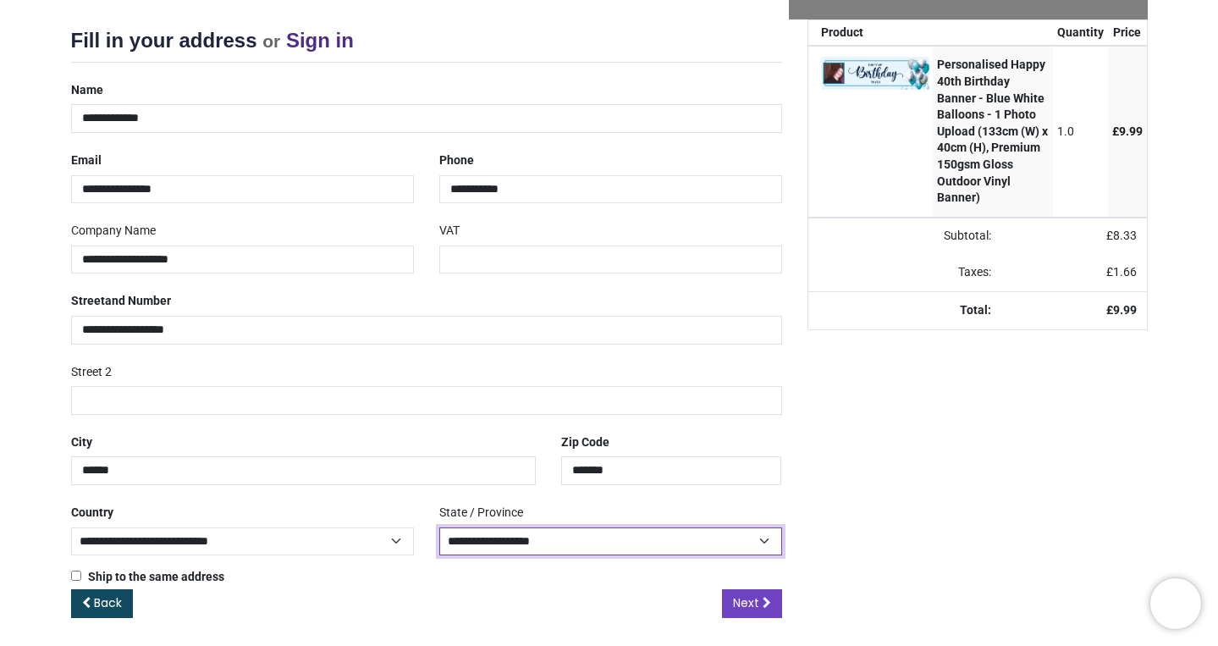
select select "***"
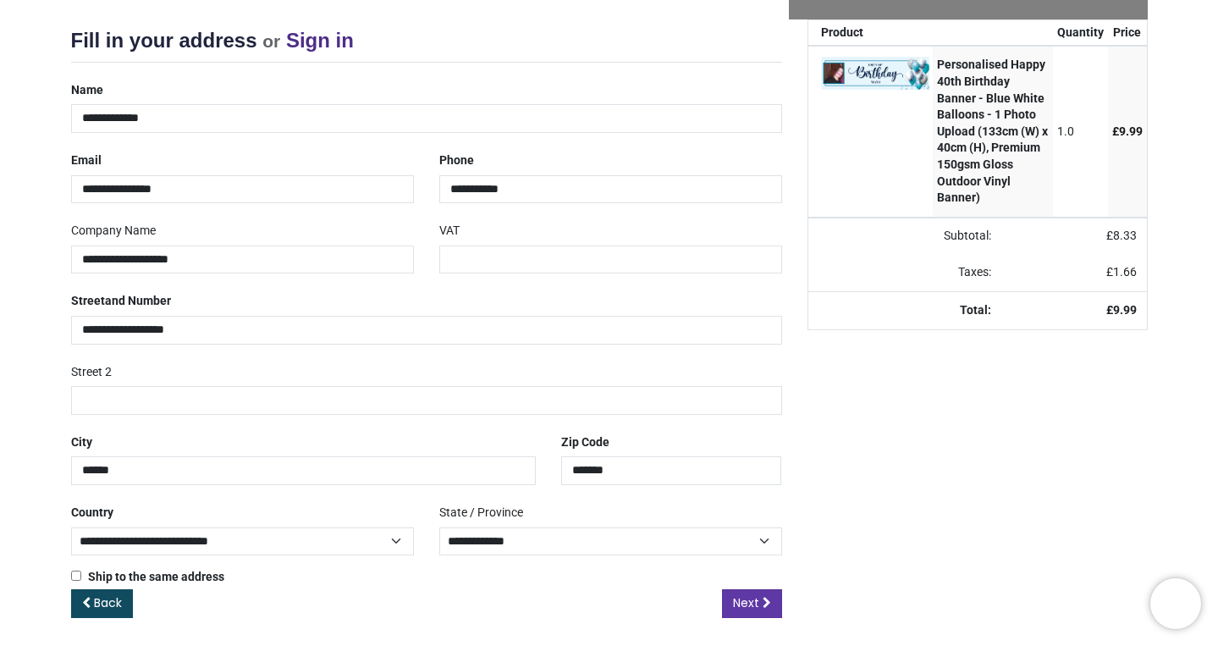
click at [757, 597] on span "Next" at bounding box center [746, 602] width 26 height 17
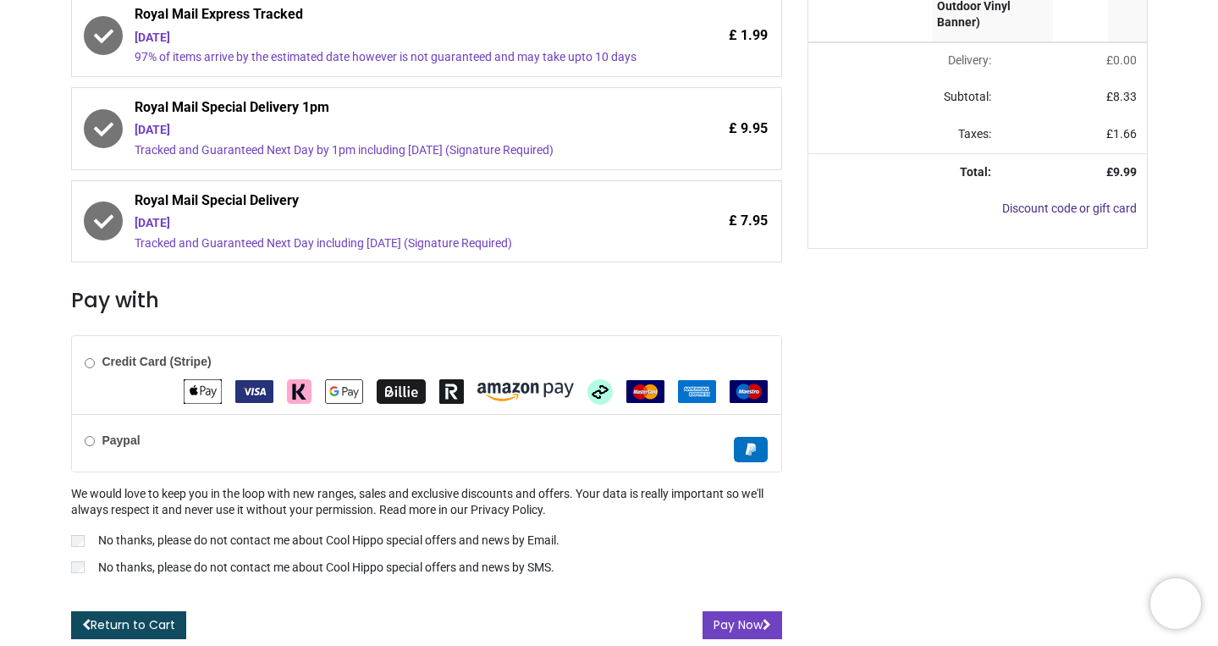
scroll to position [405, 0]
click at [421, 540] on p "No thanks, please do not contact me about Cool Hippo special offers and news by…" at bounding box center [328, 540] width 461 height 17
click at [402, 570] on p "No thanks, please do not contact me about Cool Hippo special offers and news by…" at bounding box center [326, 567] width 456 height 17
click at [740, 619] on button "Pay Now" at bounding box center [742, 625] width 80 height 29
